Goal: Complete application form: Complete application form

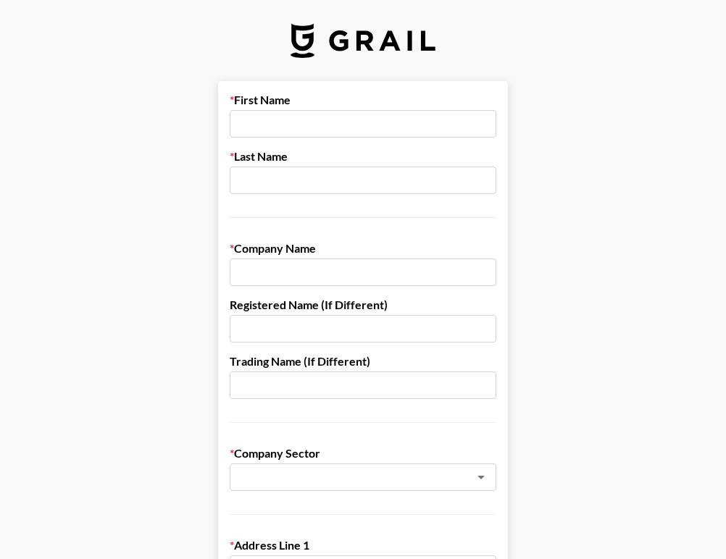
click at [264, 125] on input "text" at bounding box center [363, 124] width 267 height 28
type input "[PERSON_NAME]"
click at [279, 178] on input "text" at bounding box center [363, 181] width 267 height 28
type input "[PERSON_NAME]"
click at [290, 277] on input "text" at bounding box center [363, 273] width 267 height 28
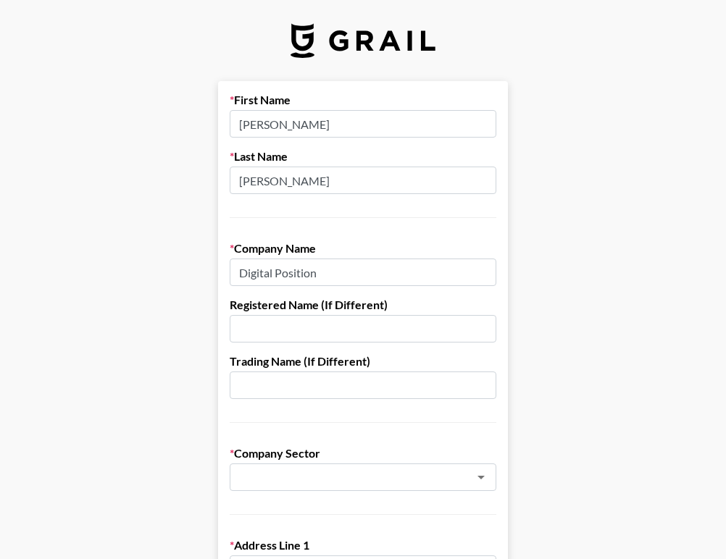
click at [312, 264] on input "Digital Position" at bounding box center [363, 273] width 267 height 28
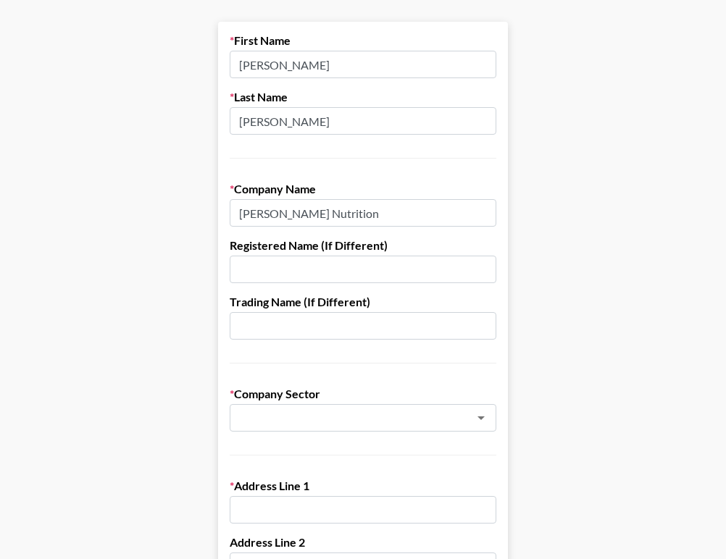
scroll to position [71, 0]
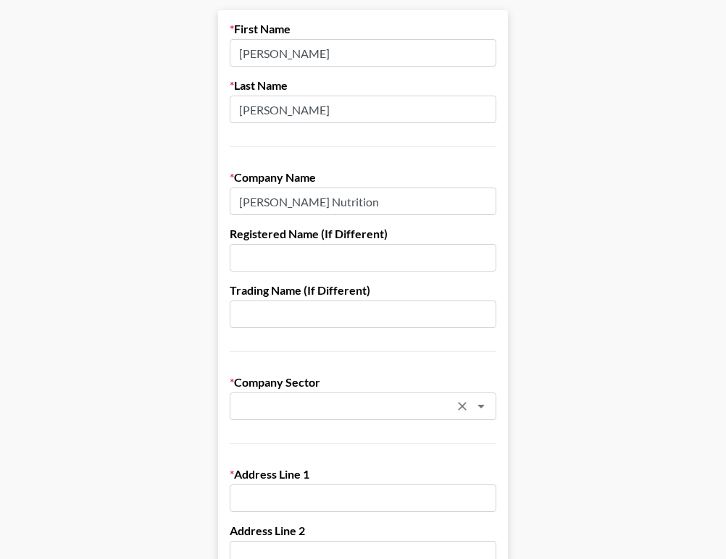
type input "[PERSON_NAME] Nutrition"
click at [388, 398] on input "text" at bounding box center [343, 406] width 211 height 17
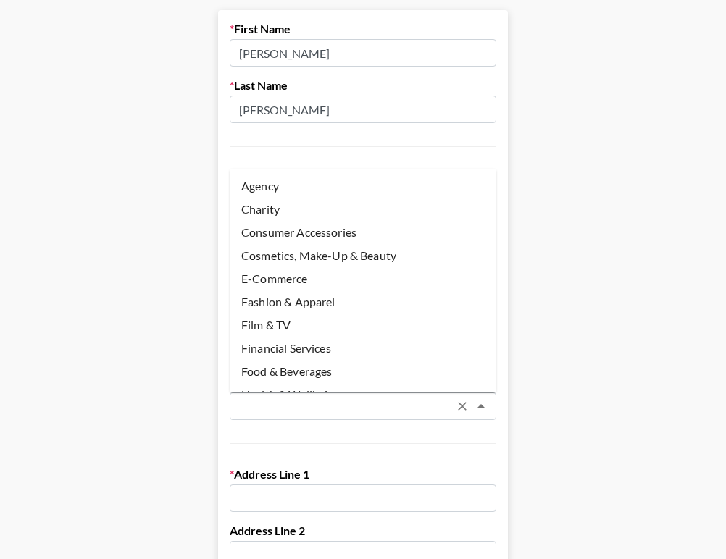
scroll to position [51, 0]
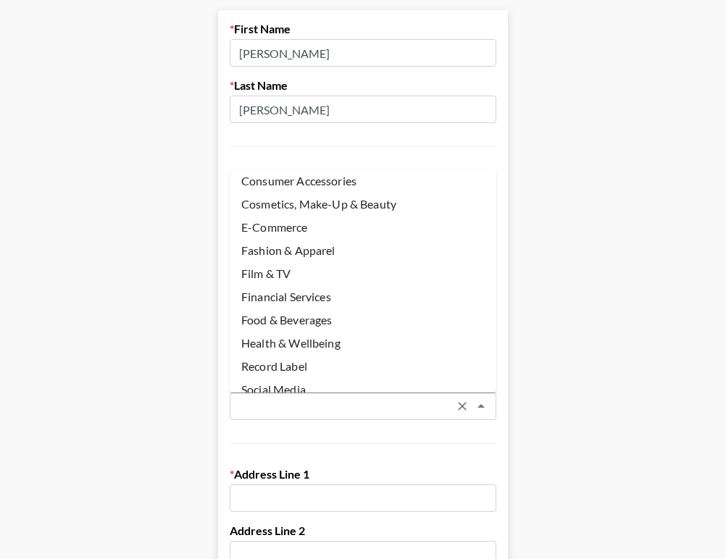
click at [367, 342] on li "Health & Wellbeing" at bounding box center [363, 343] width 267 height 23
type input "Health & Wellbeing"
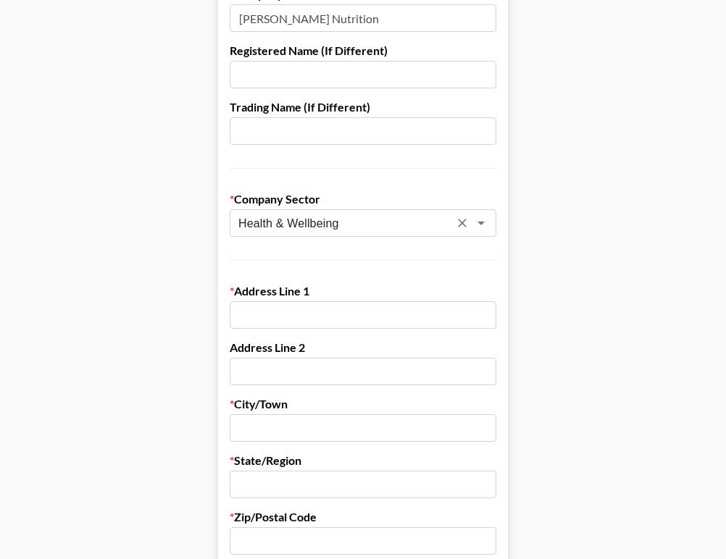
scroll to position [287, 0]
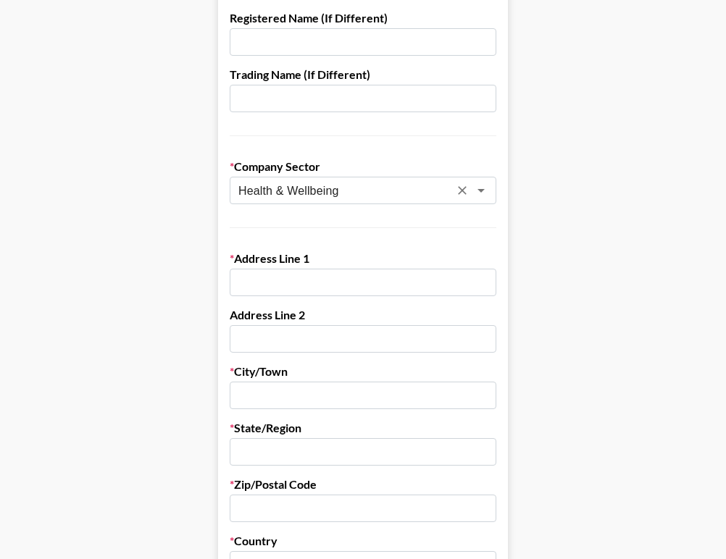
click at [292, 280] on input "text" at bounding box center [363, 283] width 267 height 28
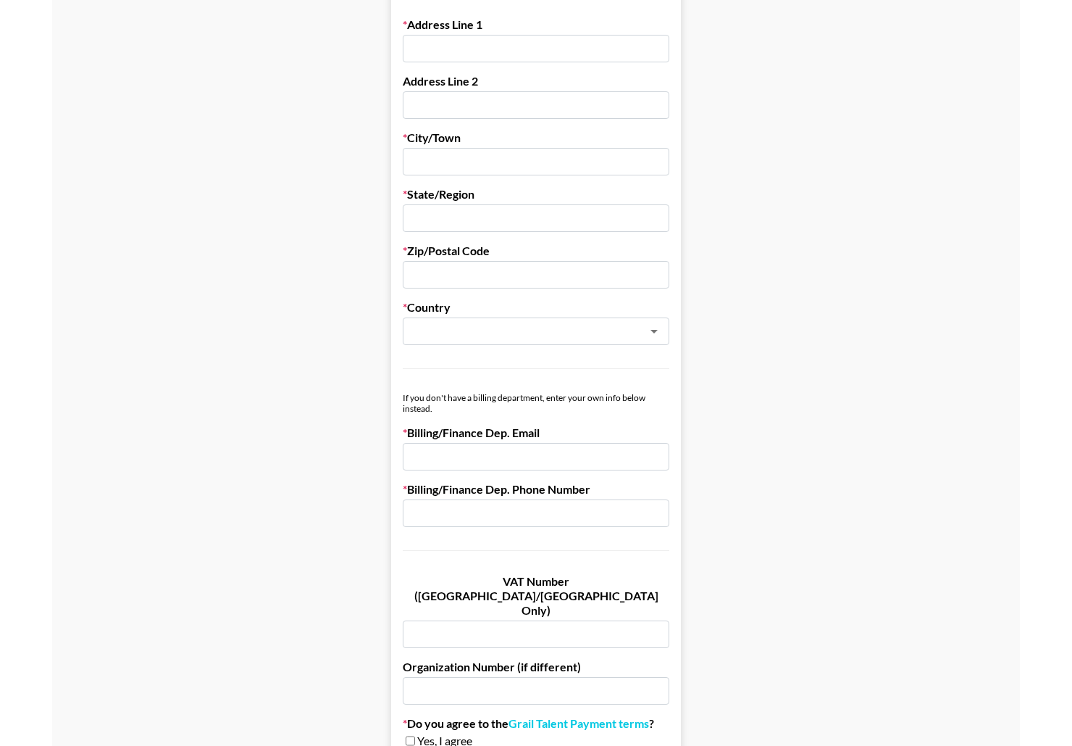
scroll to position [530, 0]
